Goal: Navigation & Orientation: Find specific page/section

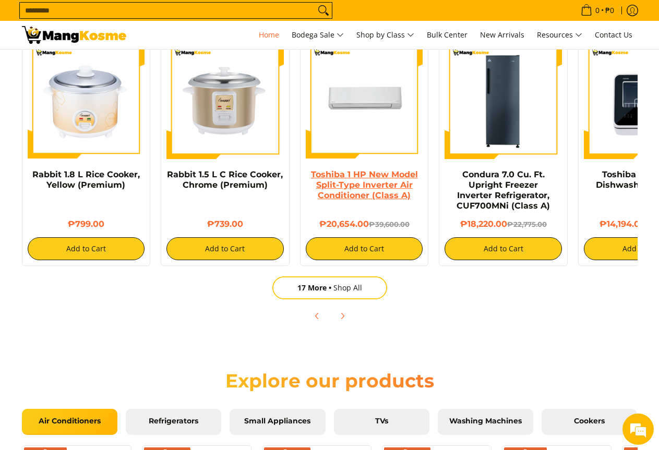
scroll to position [0, 415]
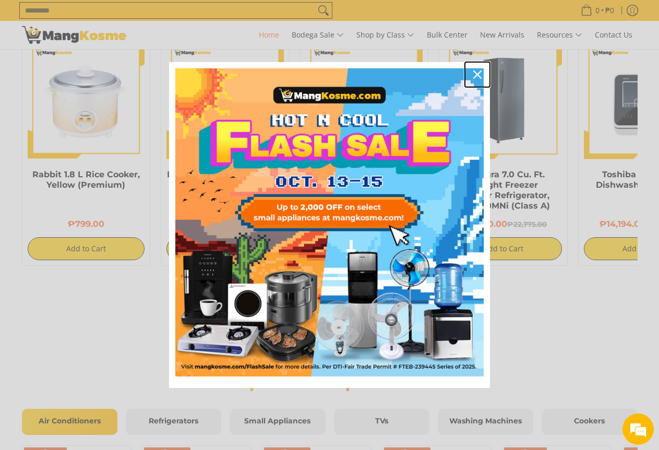
click at [479, 74] on icon "close icon" at bounding box center [477, 74] width 8 height 8
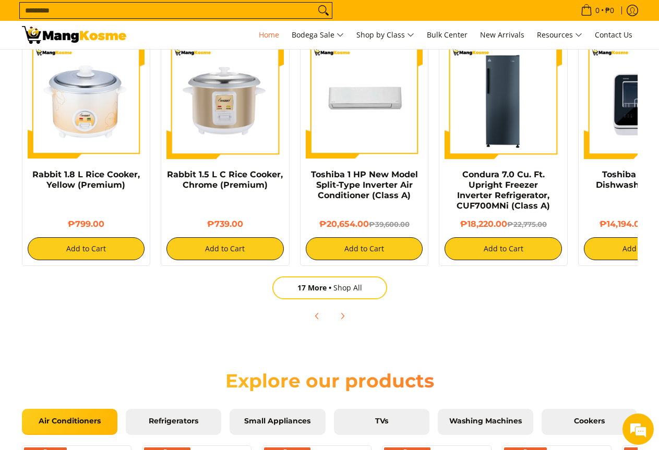
scroll to position [0, 830]
click at [342, 317] on icon "Next" at bounding box center [342, 316] width 8 height 8
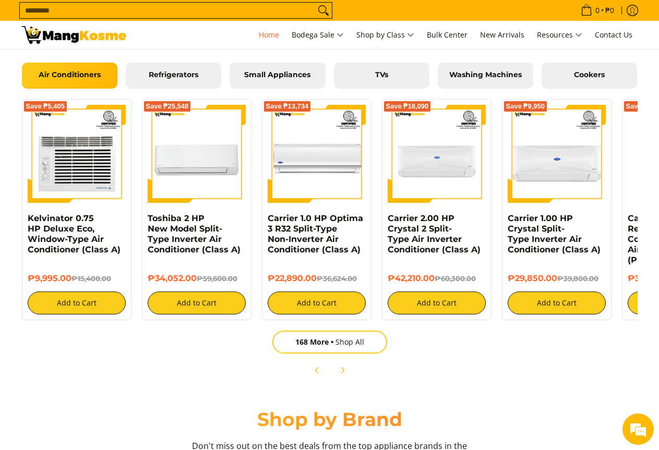
scroll to position [0, 0]
click at [347, 369] on span "Next" at bounding box center [342, 370] width 13 height 13
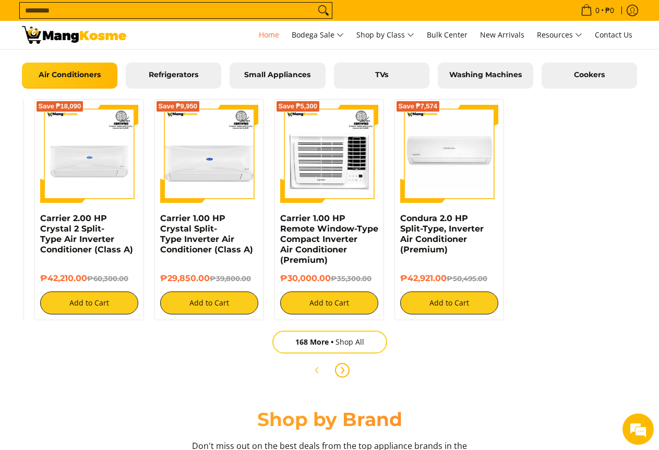
scroll to position [0, 415]
click at [490, 74] on span "Washing Machines" at bounding box center [486, 74] width 80 height 9
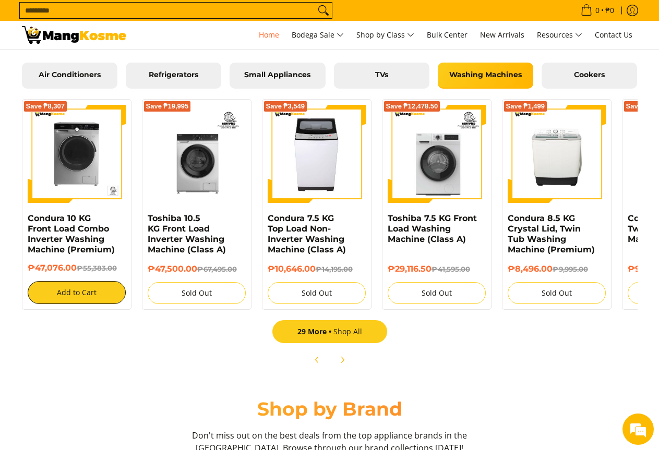
scroll to position [0, 1244]
click at [356, 332] on link "29 More Shop All" at bounding box center [329, 331] width 115 height 23
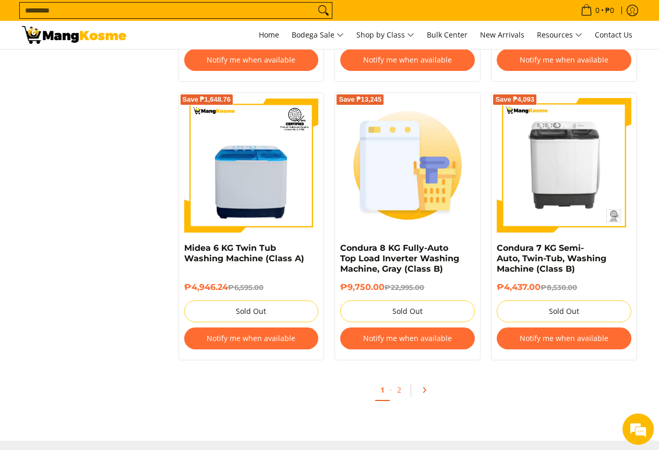
click at [426, 390] on icon "Pagination" at bounding box center [424, 390] width 7 height 7
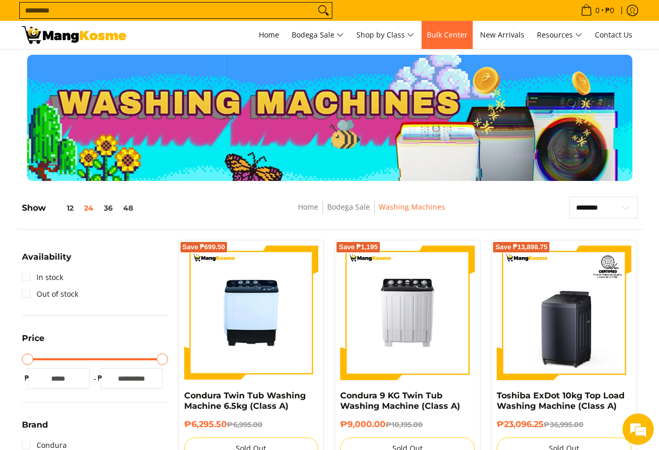
click at [460, 35] on span "Bulk Center" at bounding box center [447, 35] width 41 height 10
